Goal: Task Accomplishment & Management: Manage account settings

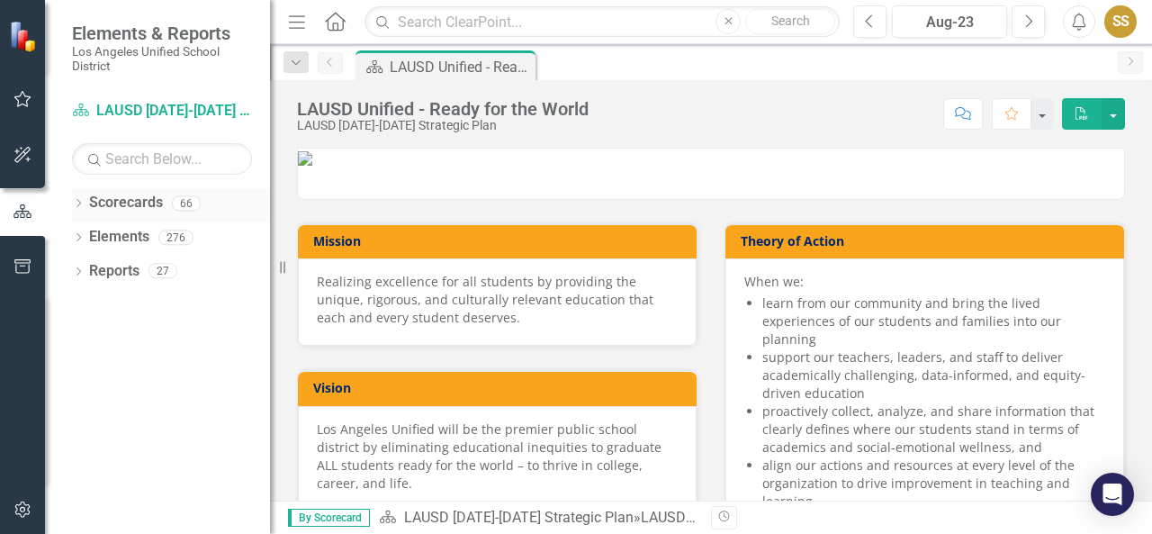
click at [90, 201] on link "Scorecards" at bounding box center [126, 203] width 74 height 21
click at [76, 206] on icon "Dropdown" at bounding box center [78, 205] width 13 height 10
click at [85, 238] on icon "Dropdown" at bounding box center [87, 236] width 13 height 11
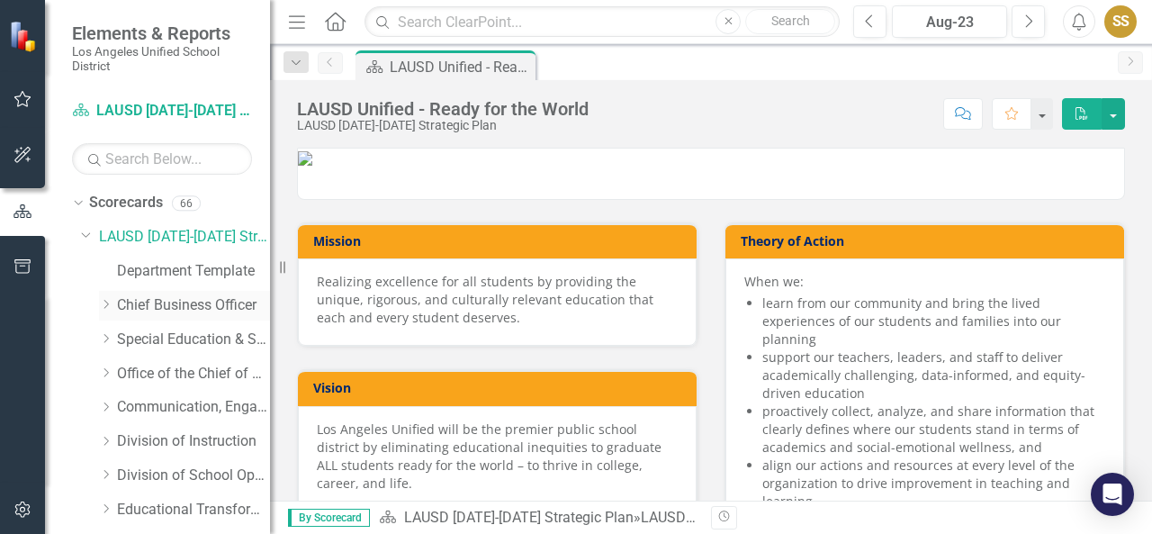
click at [103, 305] on icon "Dropdown" at bounding box center [105, 304] width 13 height 11
click at [146, 408] on link "Risk Management" at bounding box center [202, 407] width 135 height 21
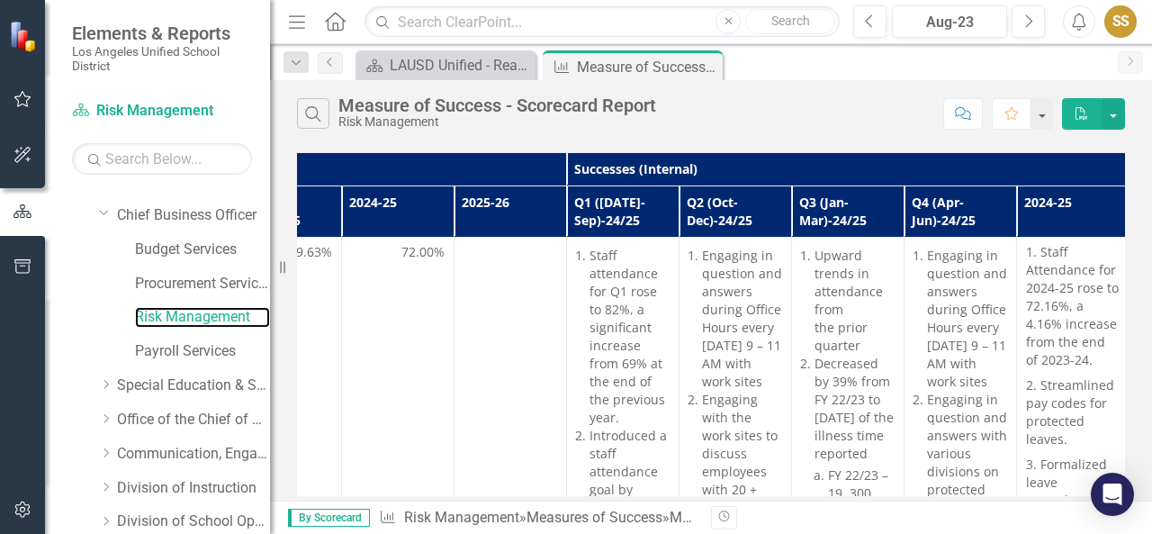
scroll to position [0, 1091]
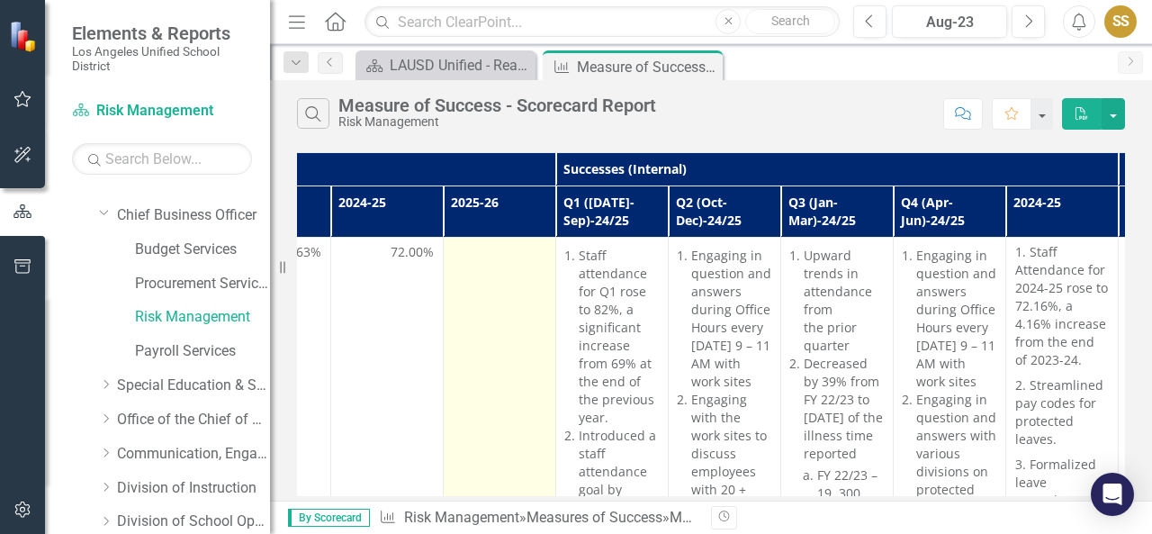
click at [498, 260] on div at bounding box center [500, 254] width 94 height 22
click at [497, 253] on div at bounding box center [500, 254] width 94 height 22
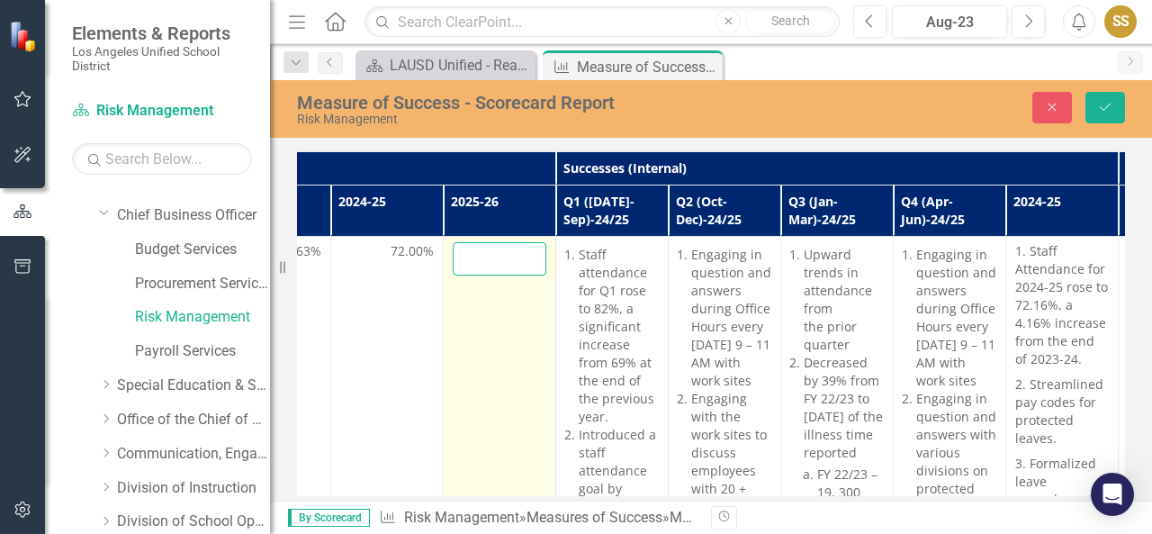
click at [497, 253] on input "number" at bounding box center [500, 258] width 94 height 33
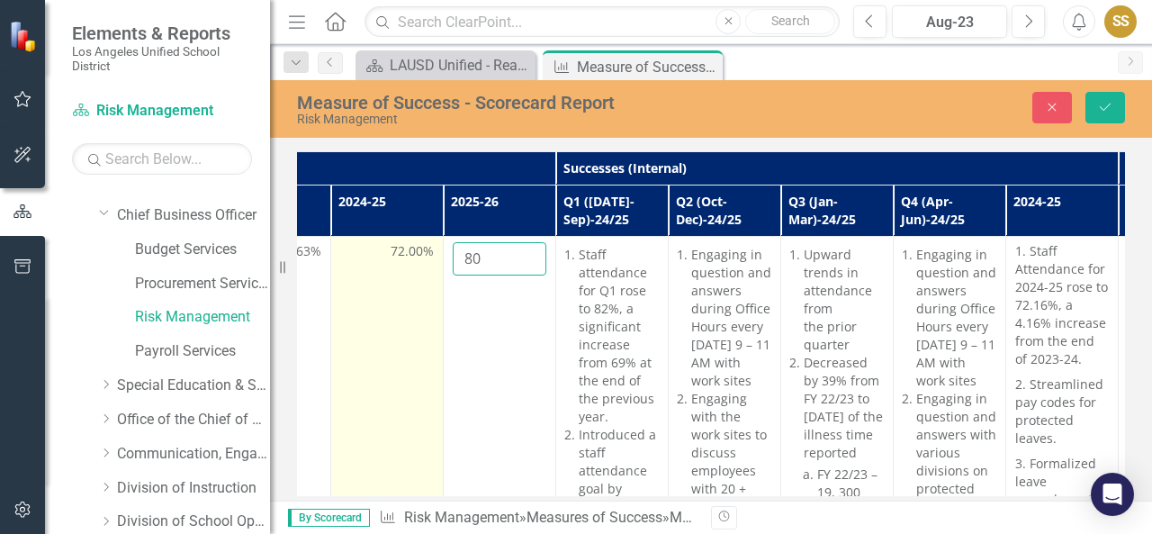
type input "80"
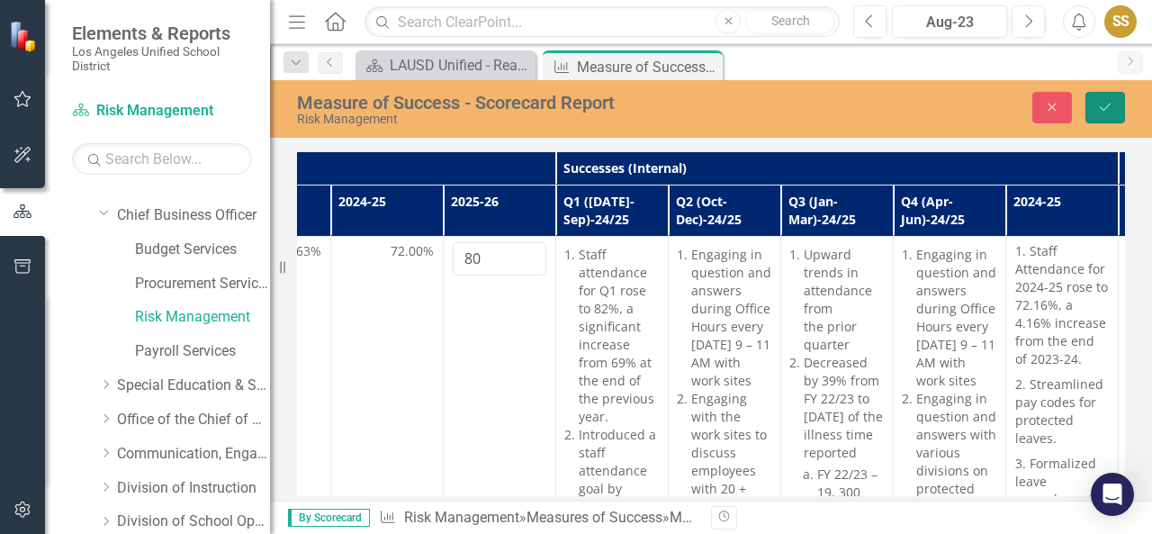
click at [1101, 101] on icon "Save" at bounding box center [1105, 107] width 16 height 13
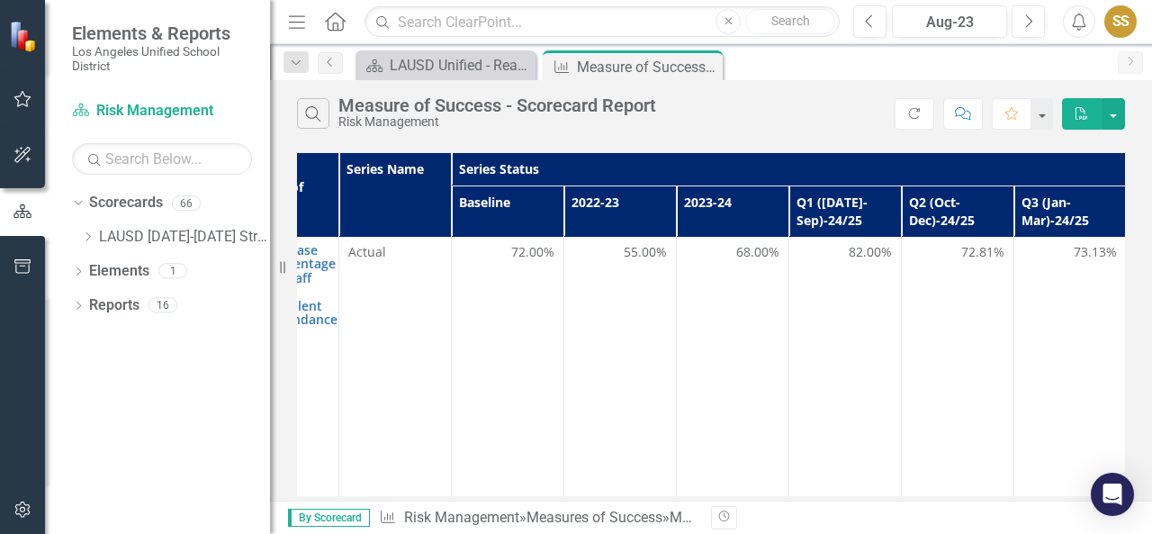
scroll to position [0, 112]
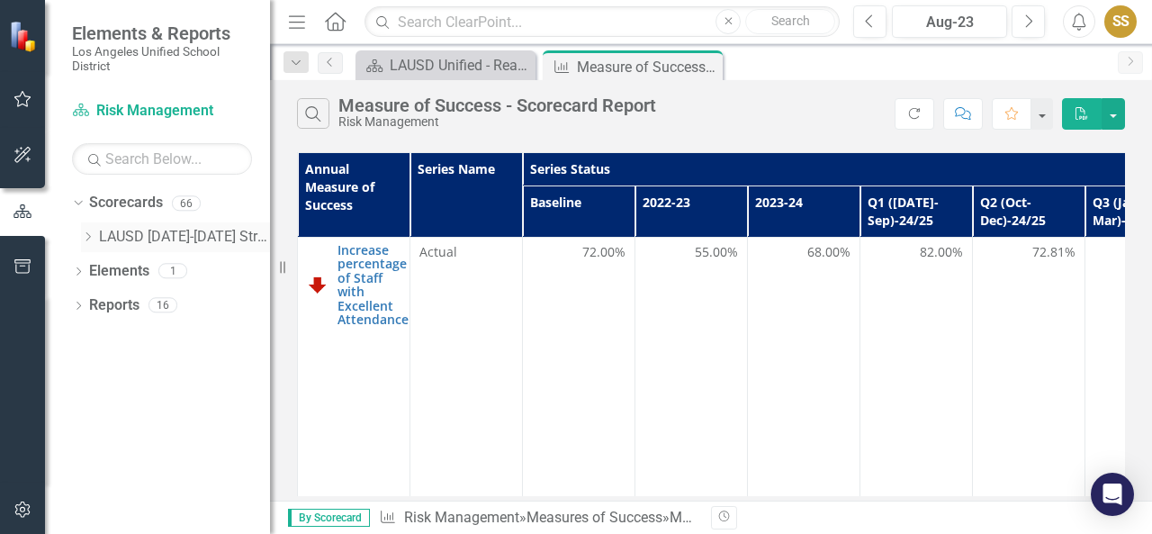
click at [83, 232] on icon "Dropdown" at bounding box center [87, 236] width 13 height 11
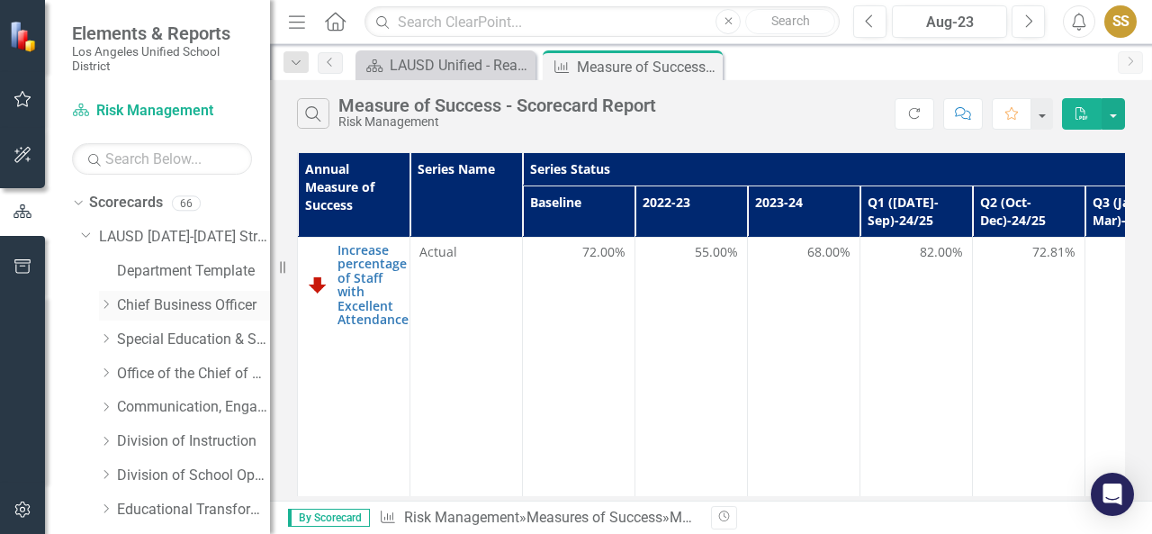
click at [105, 307] on icon at bounding box center [106, 304] width 4 height 9
click at [145, 409] on link "Risk Management" at bounding box center [202, 407] width 135 height 21
click at [204, 407] on link "Risk Management" at bounding box center [202, 407] width 135 height 21
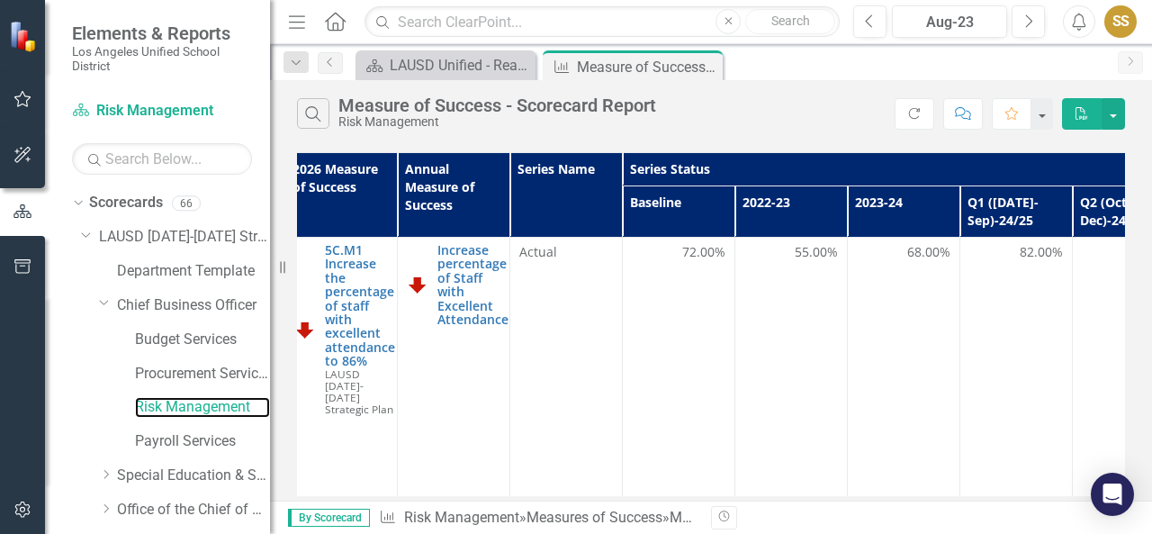
scroll to position [0, 0]
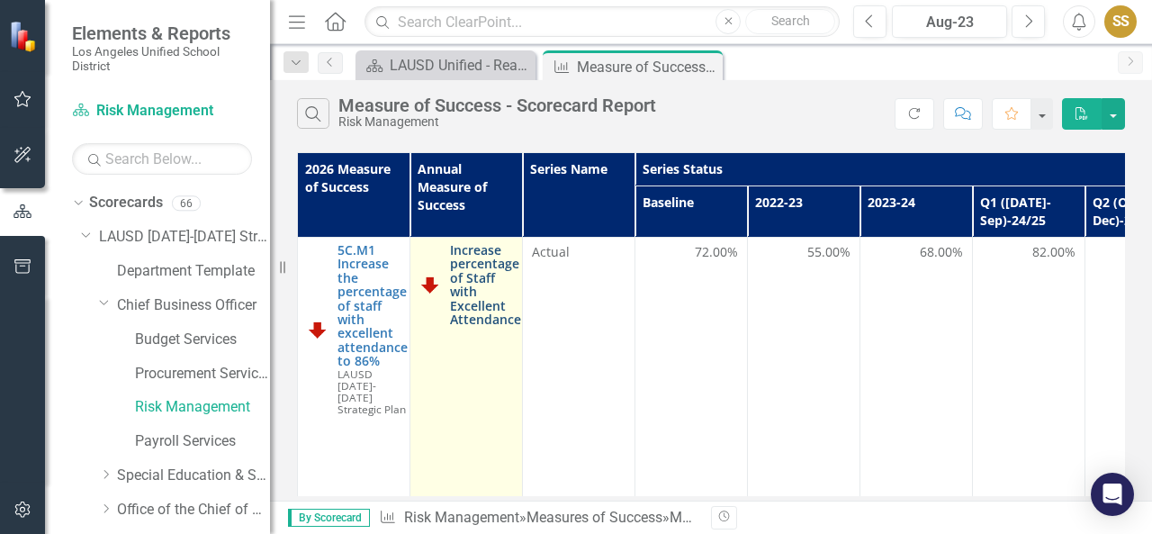
click at [474, 282] on link "Increase percentage of Staff with Excellent Attendance" at bounding box center [485, 284] width 71 height 83
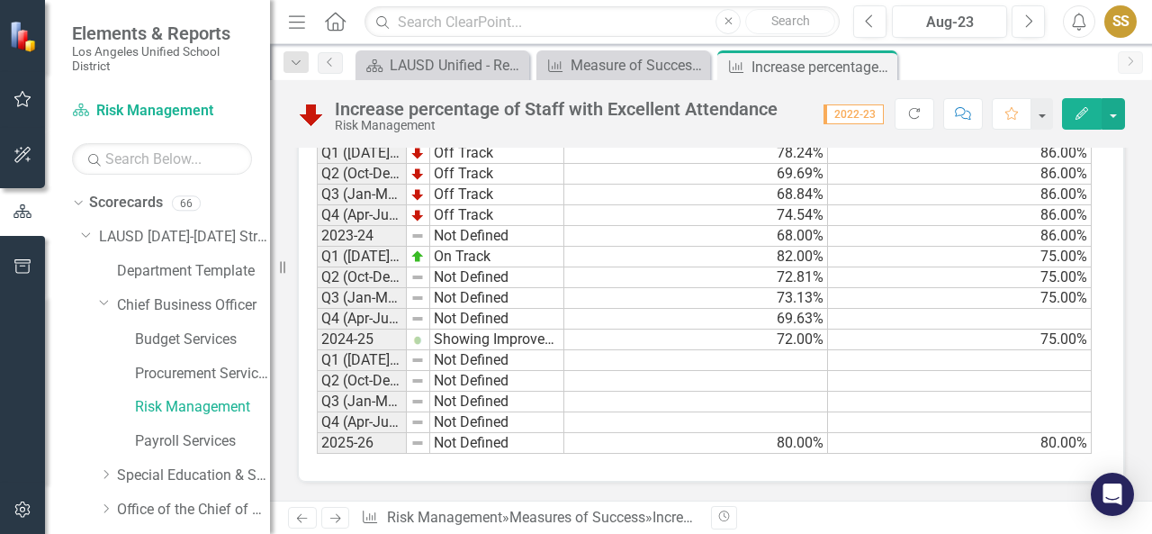
scroll to position [1707, 0]
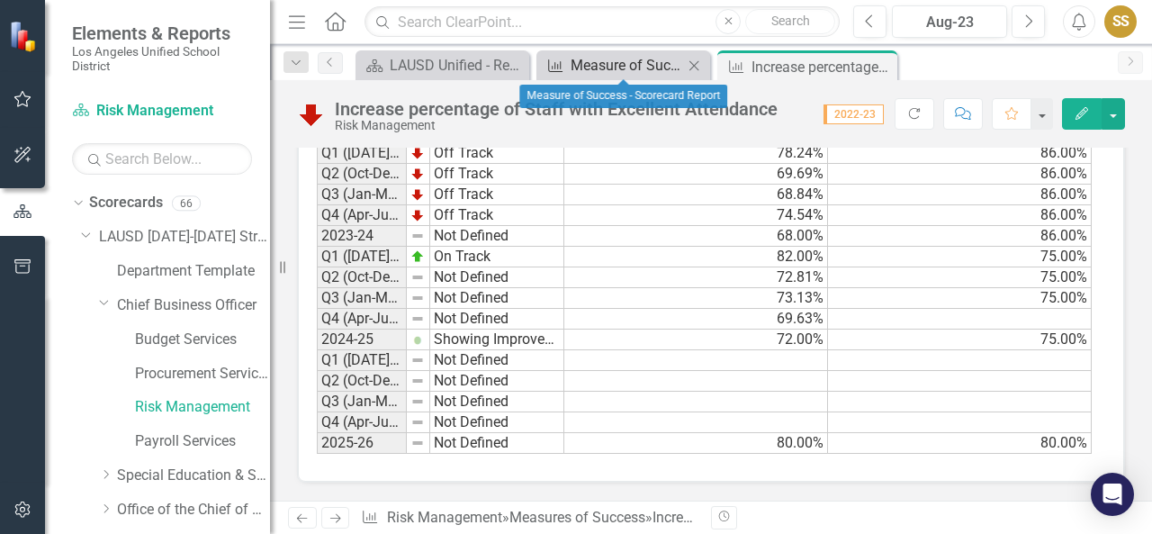
click at [601, 69] on div "Measure of Success - Scorecard Report" at bounding box center [626, 65] width 112 height 22
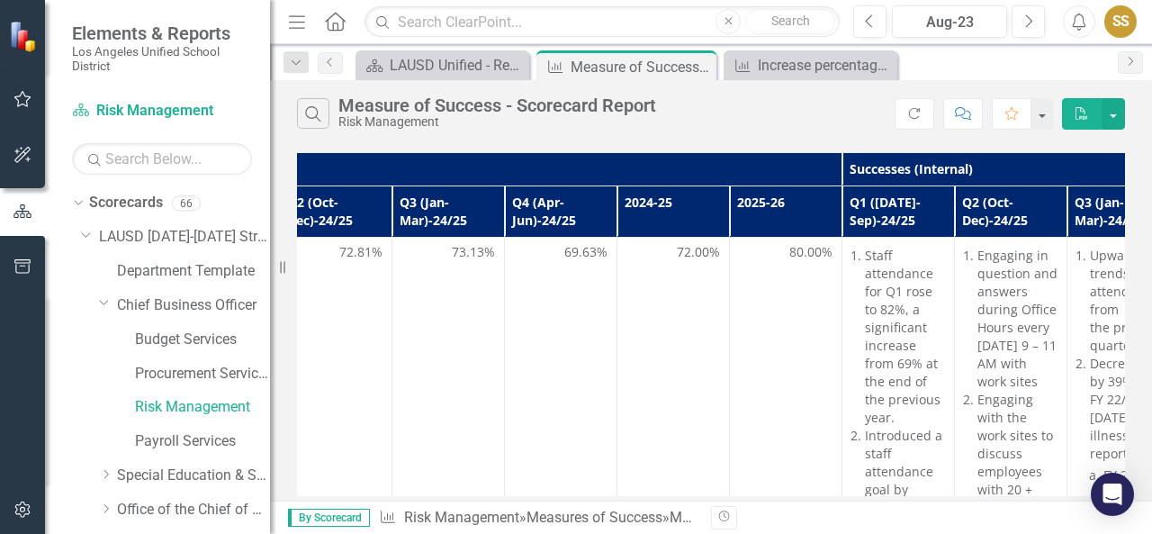
scroll to position [0, 809]
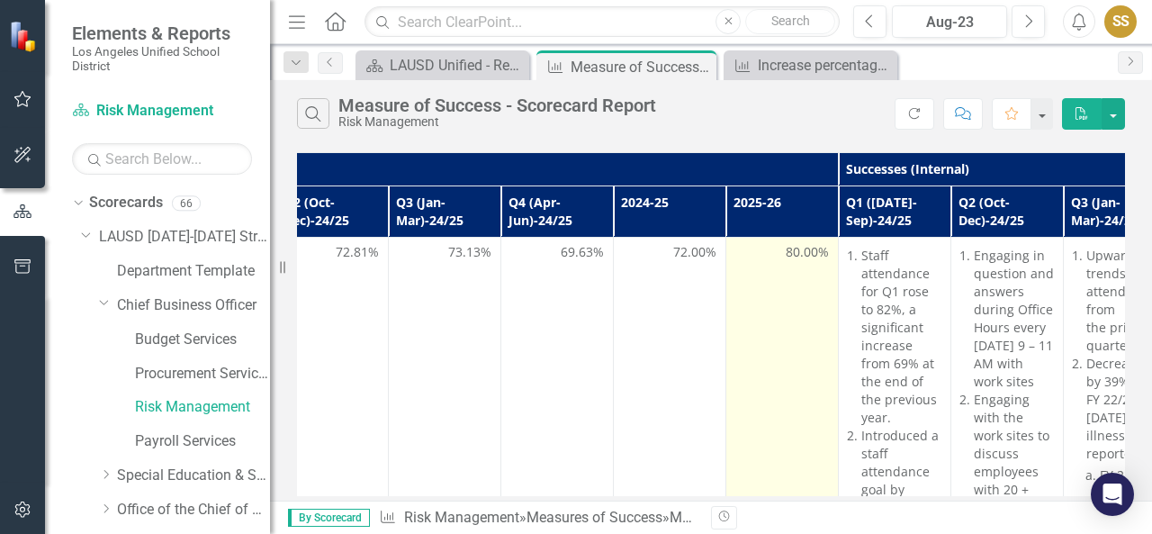
click at [801, 244] on span "80.00%" at bounding box center [807, 252] width 43 height 18
click at [793, 247] on span "80.00%" at bounding box center [807, 252] width 43 height 18
click at [792, 247] on span "80.00%" at bounding box center [807, 252] width 43 height 18
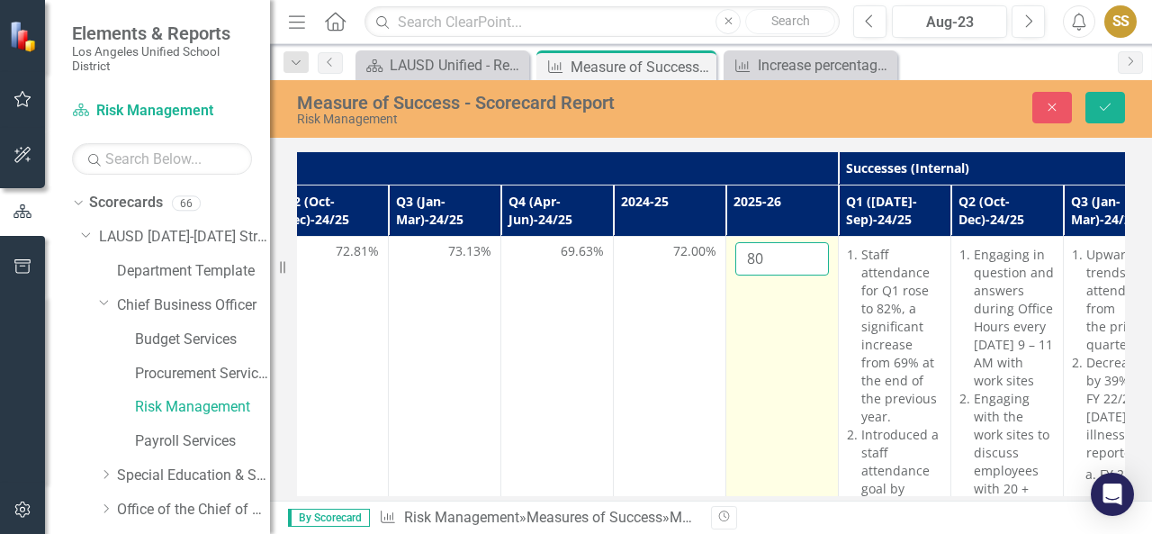
click at [764, 258] on input "80" at bounding box center [782, 258] width 94 height 33
type input "8"
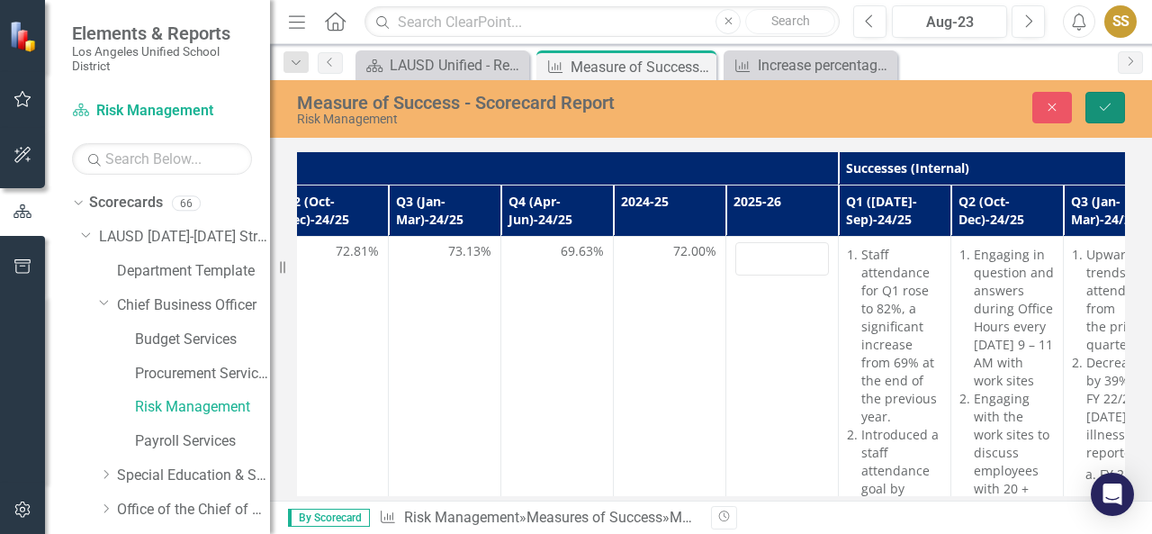
click at [1094, 112] on button "Save" at bounding box center [1105, 107] width 40 height 31
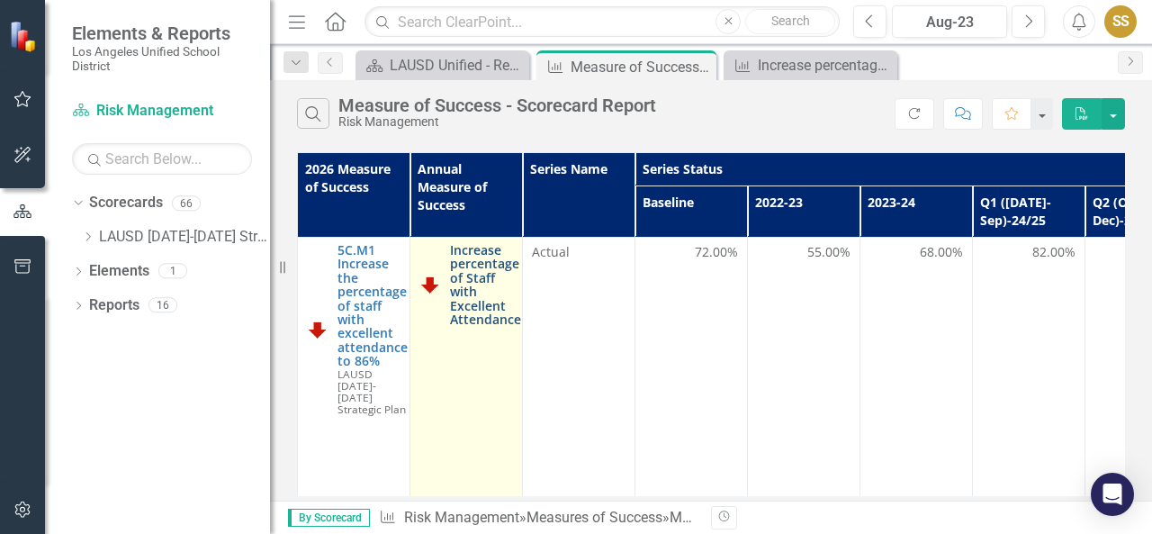
click at [480, 285] on link "Increase percentage of Staff with Excellent Attendance" at bounding box center [485, 284] width 71 height 83
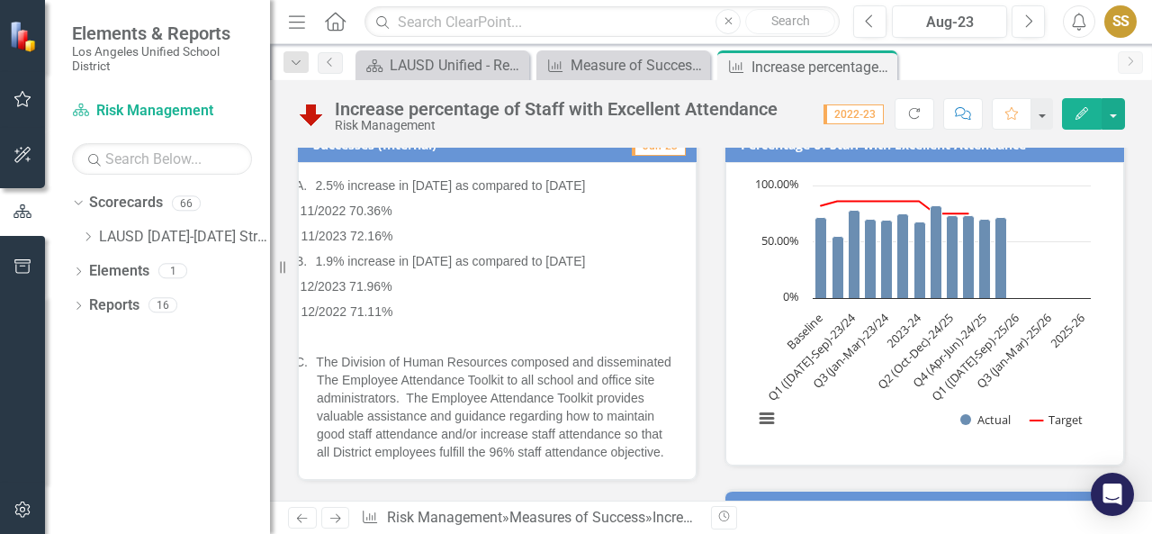
scroll to position [357, 0]
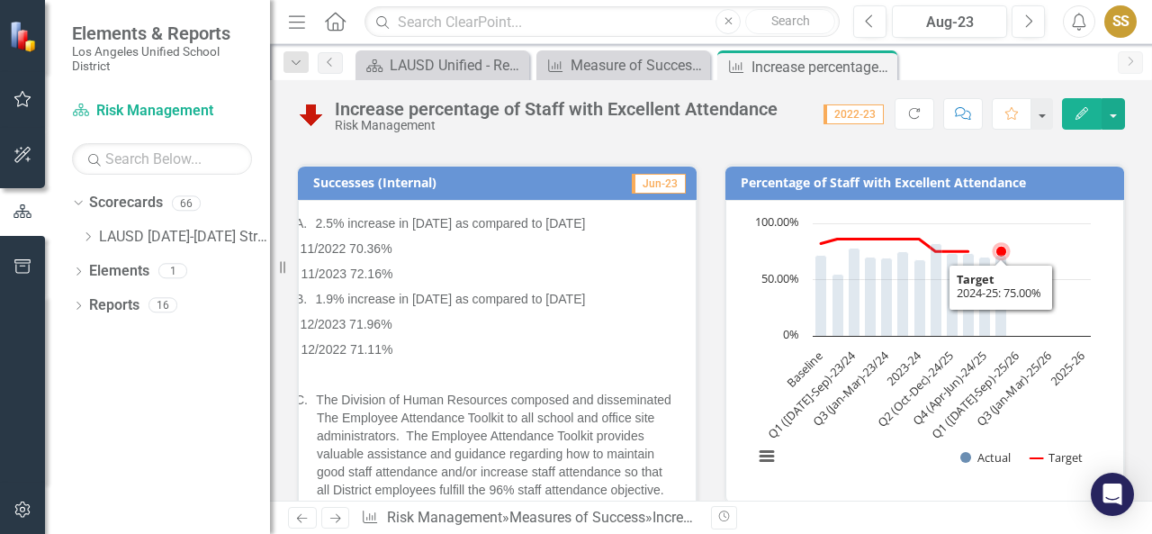
click at [1015, 320] on rect "Interactive chart" at bounding box center [921, 349] width 355 height 270
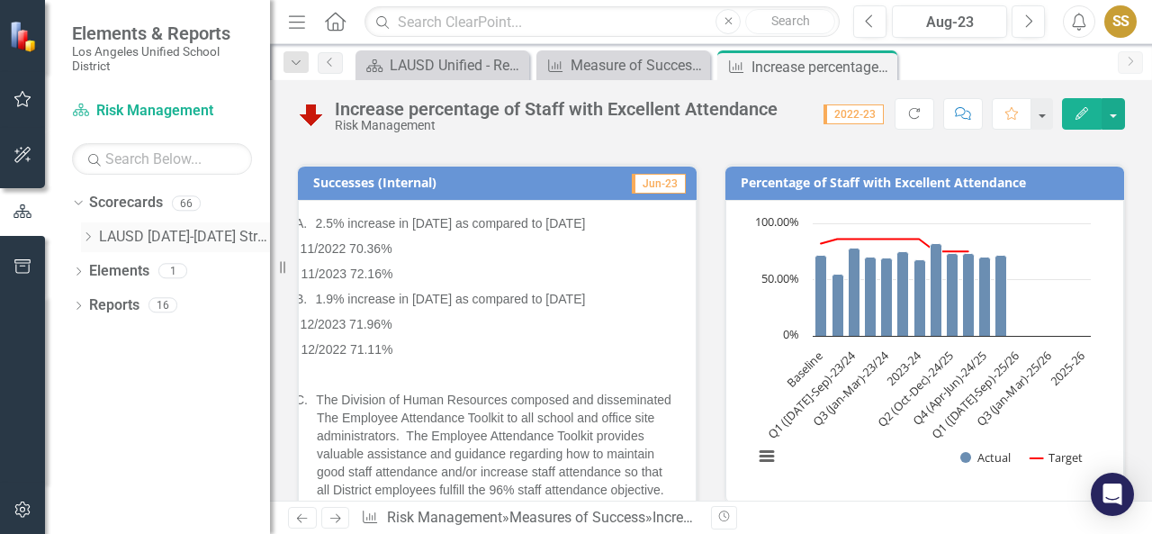
click at [135, 246] on link "LAUSD [DATE]-[DATE] Strategic Plan" at bounding box center [184, 237] width 171 height 21
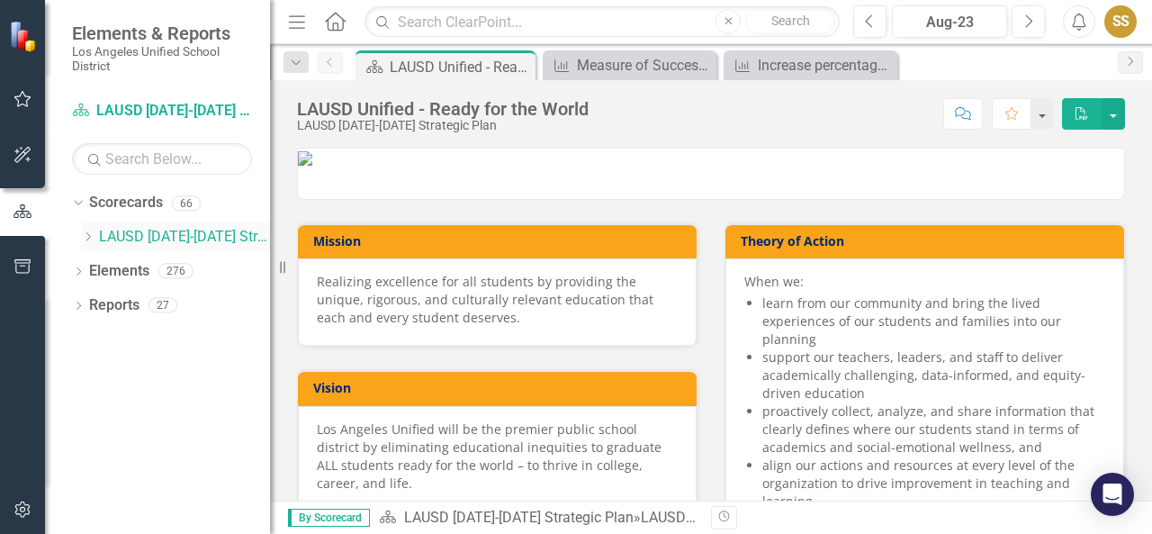
click at [83, 238] on icon "Dropdown" at bounding box center [87, 236] width 13 height 11
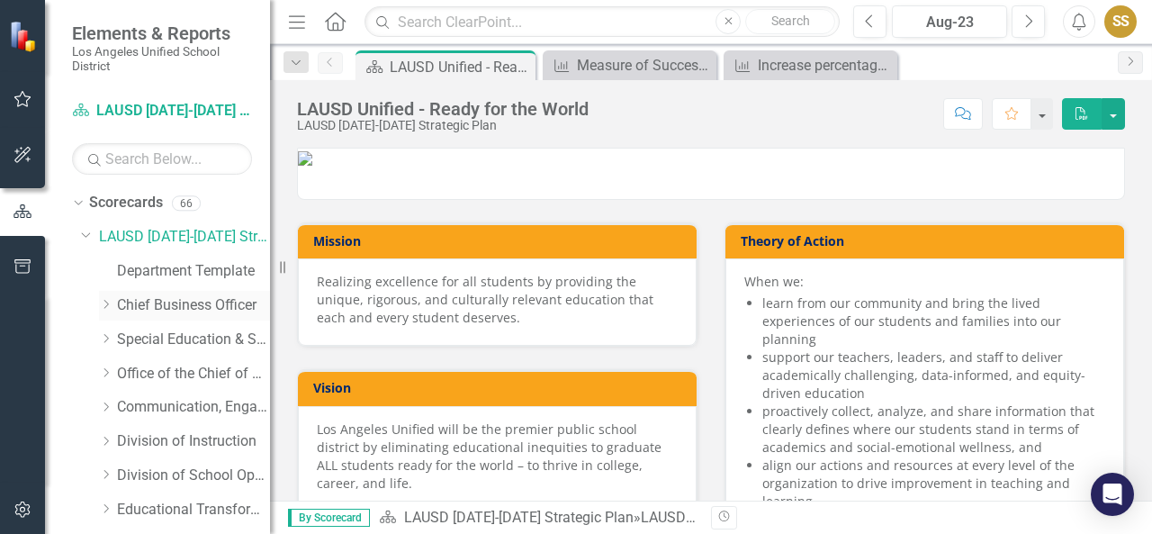
click at [105, 303] on icon "Dropdown" at bounding box center [105, 304] width 13 height 11
click at [145, 404] on link "Risk Management" at bounding box center [202, 407] width 135 height 21
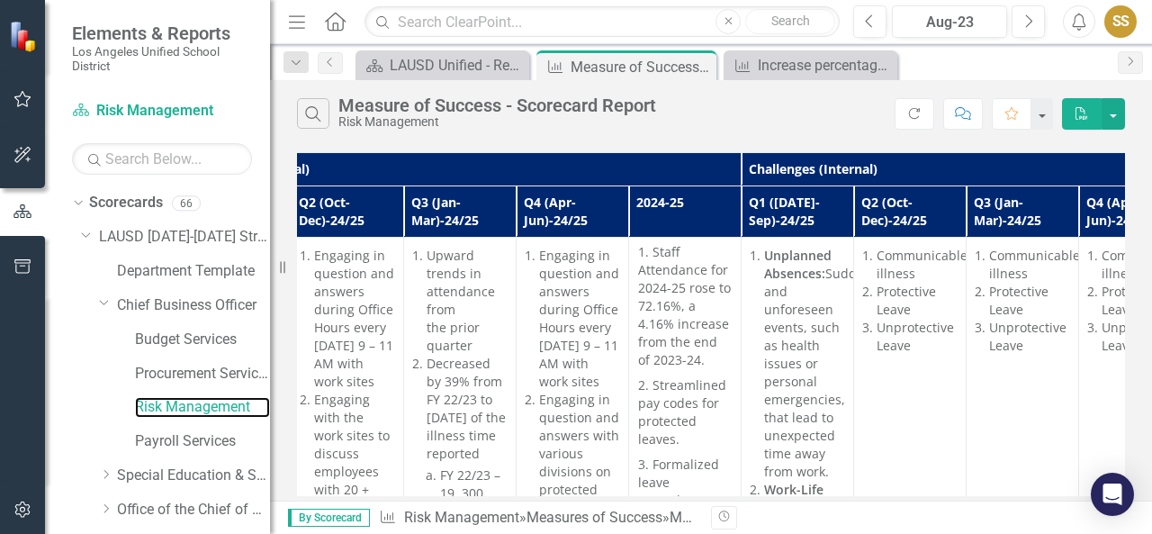
scroll to position [0, 1477]
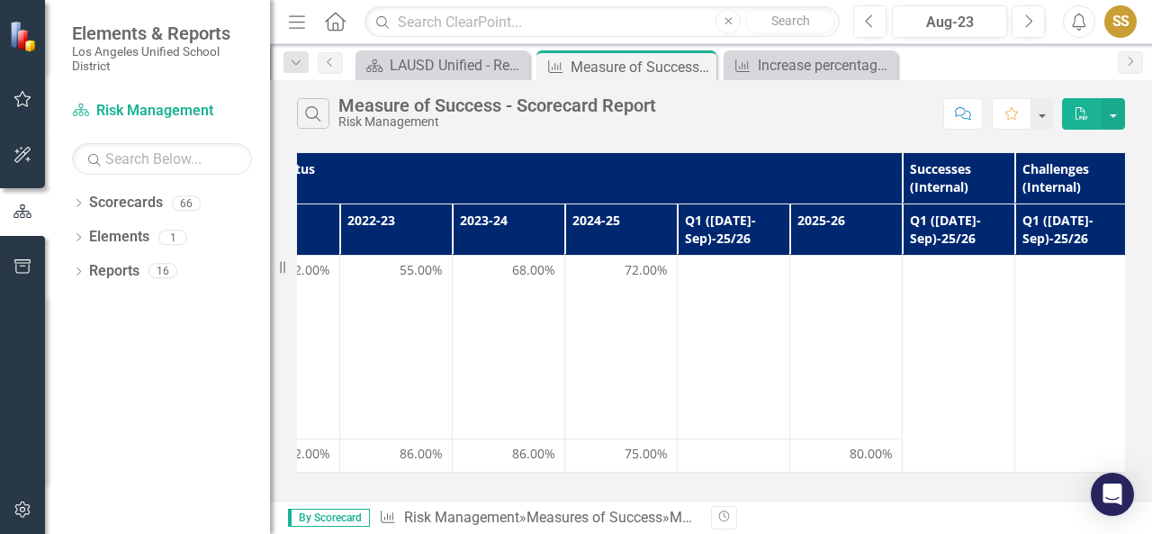
scroll to position [0, 410]
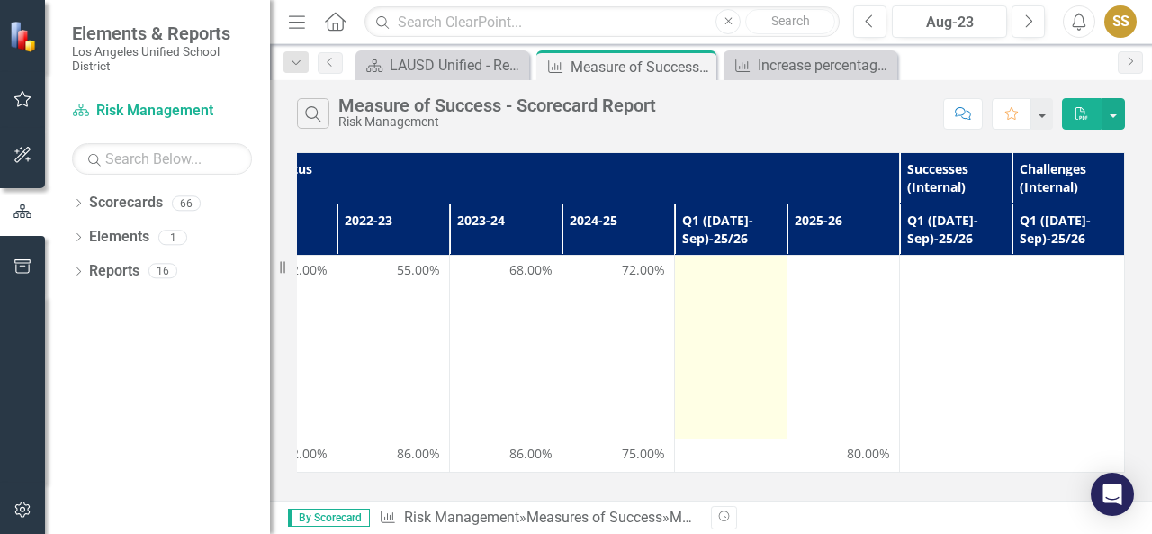
click at [712, 281] on td at bounding box center [731, 348] width 112 height 184
click at [715, 273] on div at bounding box center [731, 272] width 94 height 22
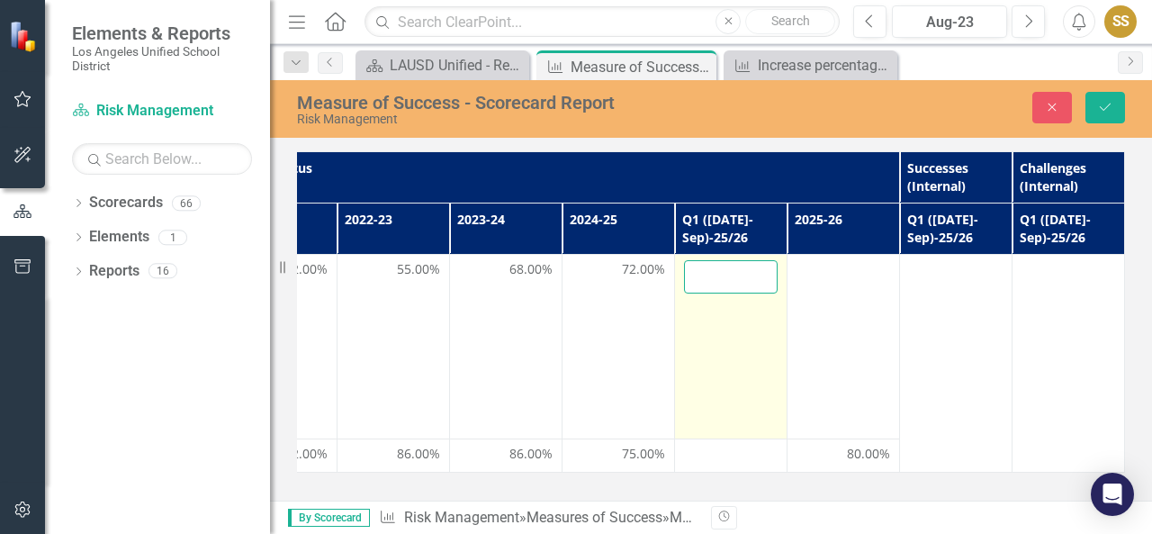
click at [717, 276] on input "number" at bounding box center [731, 276] width 94 height 33
type input "78.42"
click button "Save" at bounding box center [1105, 107] width 40 height 31
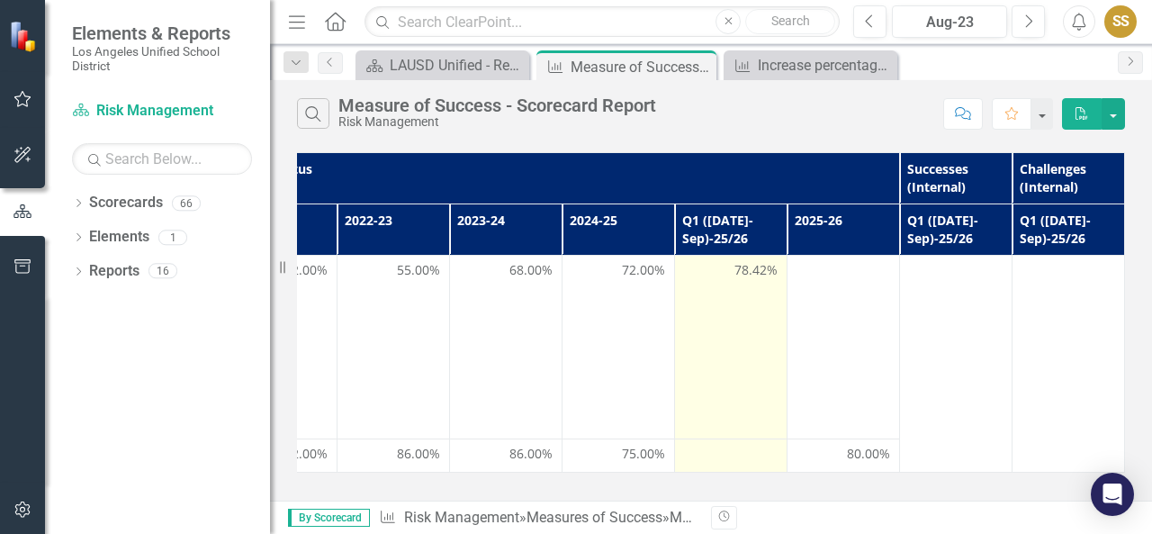
click at [740, 444] on div at bounding box center [731, 455] width 94 height 22
click at [725, 448] on div at bounding box center [731, 455] width 94 height 22
click at [727, 447] on div at bounding box center [731, 455] width 94 height 22
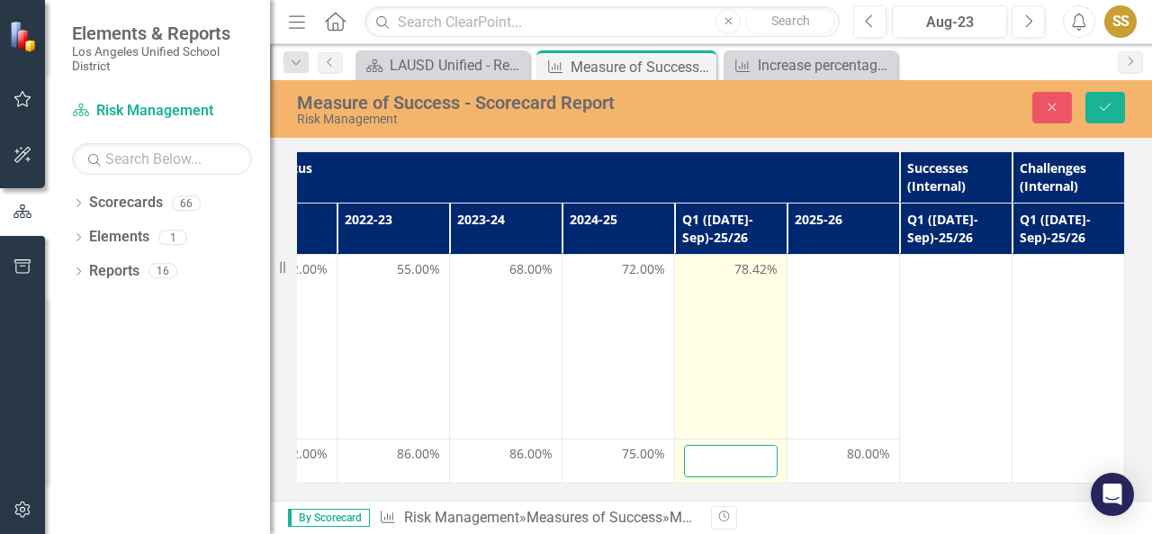
click at [741, 454] on input "number" at bounding box center [731, 460] width 94 height 33
type input "80"
click button "Save" at bounding box center [1105, 107] width 40 height 31
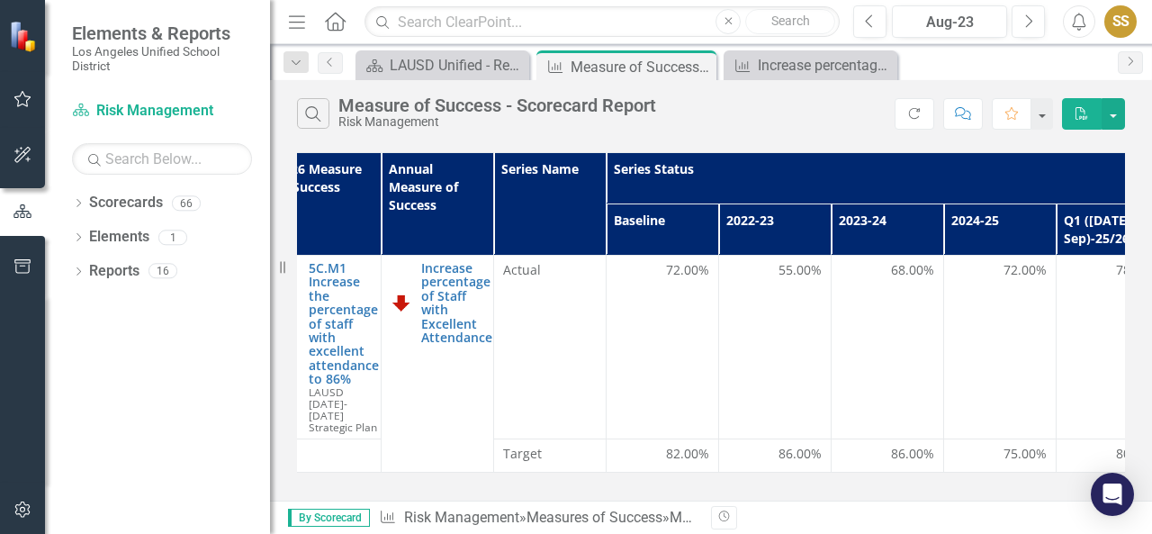
scroll to position [0, 0]
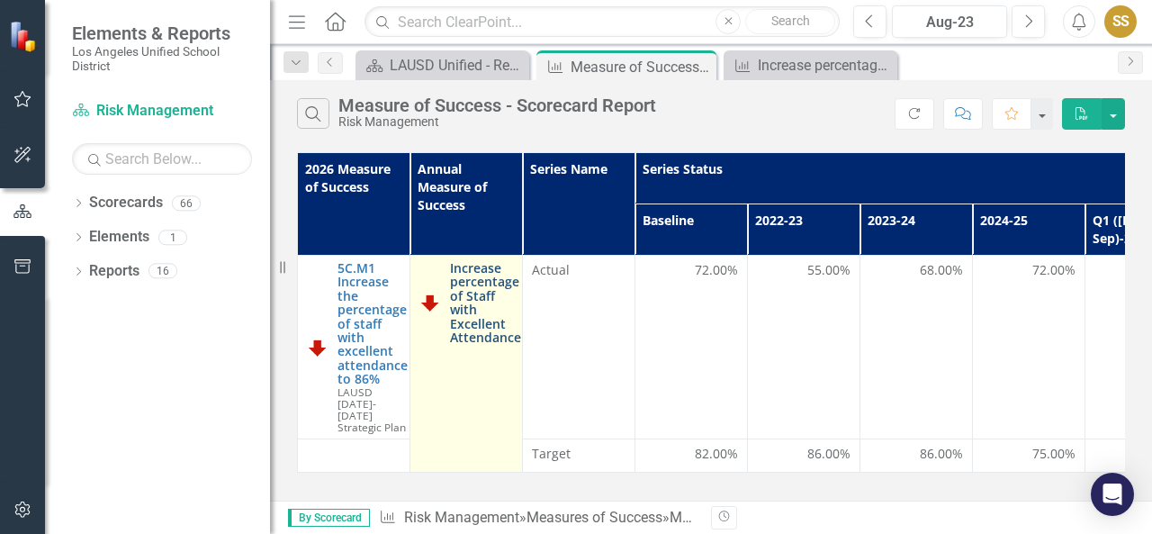
click at [458, 291] on link "Increase percentage of Staff with Excellent Attendance" at bounding box center [485, 302] width 71 height 83
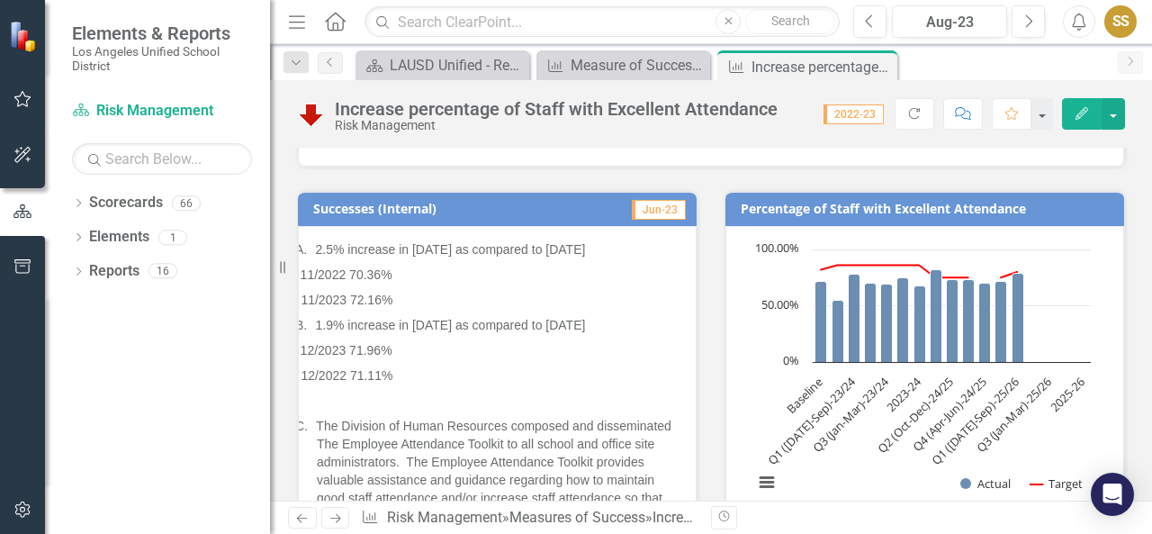
scroll to position [360, 0]
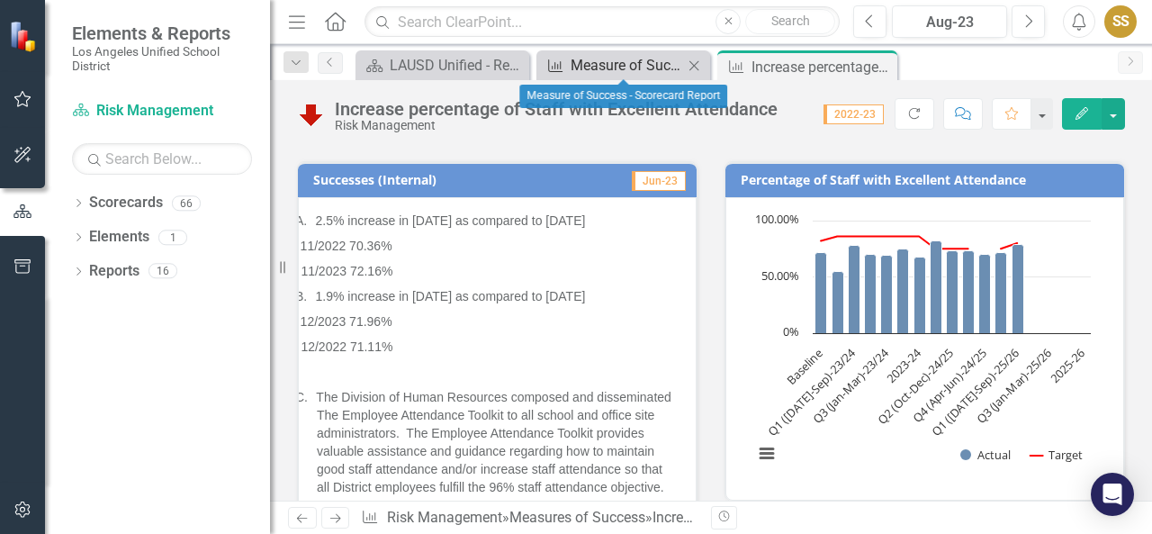
click at [615, 71] on div "Measure of Success - Scorecard Report" at bounding box center [626, 65] width 112 height 22
